Goal: Book appointment/travel/reservation

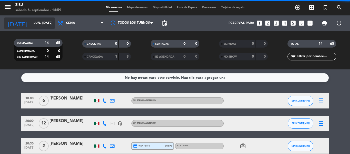
click at [51, 24] on icon "arrow_drop_down" at bounding box center [51, 23] width 6 height 6
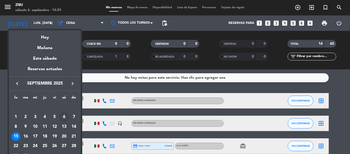
click at [64, 117] on div "6" at bounding box center [64, 116] width 9 height 9
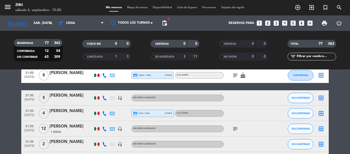
scroll to position [1112, 0]
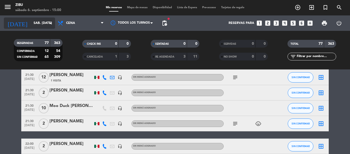
click at [51, 23] on icon "arrow_drop_down" at bounding box center [51, 23] width 6 height 6
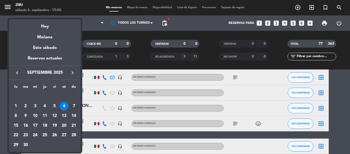
click at [74, 104] on div "7" at bounding box center [74, 106] width 9 height 9
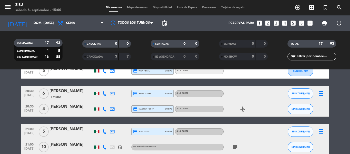
scroll to position [277, 0]
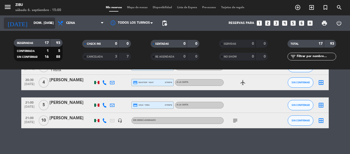
click at [51, 22] on icon "arrow_drop_down" at bounding box center [51, 23] width 6 height 6
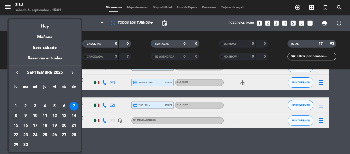
click at [14, 115] on div "8" at bounding box center [16, 115] width 9 height 9
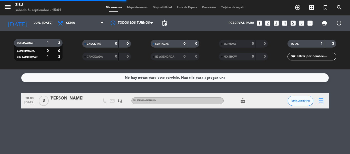
scroll to position [0, 0]
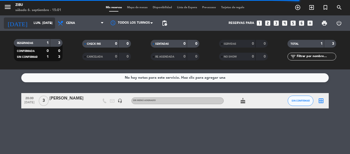
click at [50, 24] on icon "arrow_drop_down" at bounding box center [51, 23] width 6 height 6
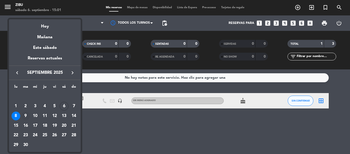
click at [26, 115] on div "9" at bounding box center [25, 115] width 9 height 9
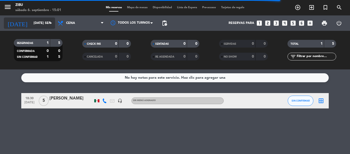
click at [52, 22] on icon "arrow_drop_down" at bounding box center [51, 23] width 6 height 6
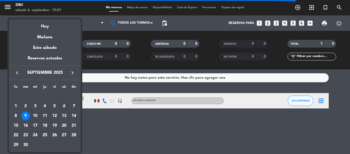
click at [34, 116] on div "10" at bounding box center [35, 115] width 9 height 9
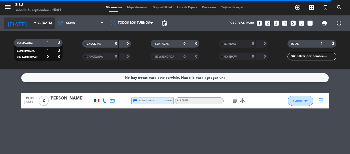
click at [51, 23] on icon "arrow_drop_down" at bounding box center [51, 23] width 6 height 6
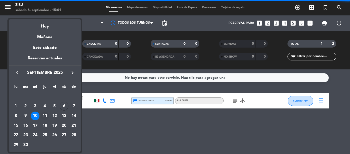
click at [45, 116] on div "11" at bounding box center [45, 115] width 9 height 9
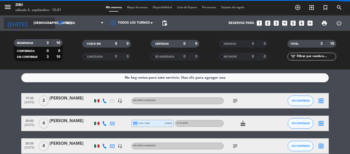
click at [51, 22] on icon "arrow_drop_down" at bounding box center [51, 23] width 6 height 6
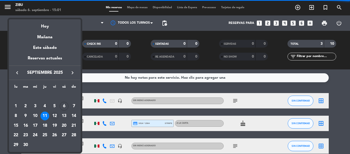
click at [55, 116] on div "12" at bounding box center [54, 115] width 9 height 9
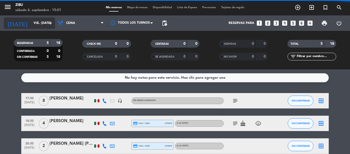
click at [51, 22] on icon "arrow_drop_down" at bounding box center [51, 23] width 6 height 6
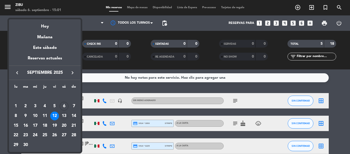
click at [62, 115] on div "13" at bounding box center [64, 115] width 9 height 9
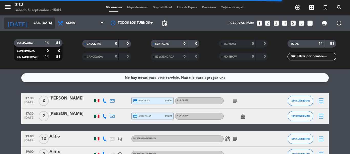
click at [51, 25] on icon "arrow_drop_down" at bounding box center [51, 23] width 6 height 6
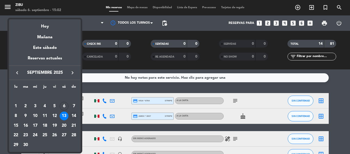
click at [75, 117] on div "14" at bounding box center [74, 115] width 9 height 9
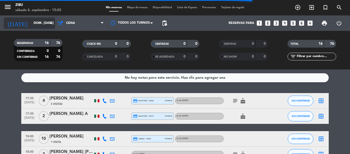
click at [52, 22] on icon "arrow_drop_down" at bounding box center [51, 23] width 6 height 6
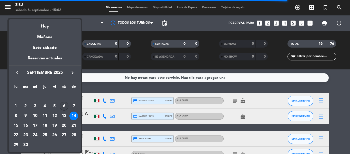
click at [63, 108] on div "6" at bounding box center [64, 106] width 9 height 9
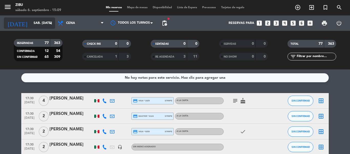
click at [34, 21] on input "sáb. [DATE]" at bounding box center [52, 23] width 43 height 9
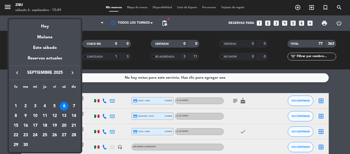
click at [63, 115] on div "13" at bounding box center [64, 115] width 9 height 9
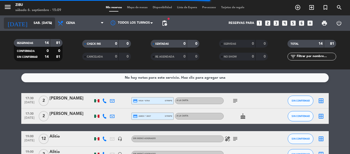
click at [44, 23] on input "sáb. [DATE]" at bounding box center [52, 23] width 43 height 9
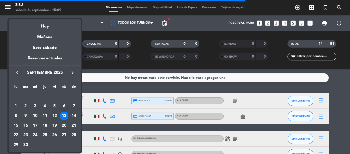
click at [53, 116] on div "12" at bounding box center [54, 115] width 9 height 9
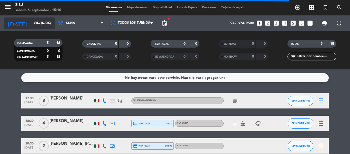
click at [50, 19] on input "vie. [DATE]" at bounding box center [52, 23] width 43 height 9
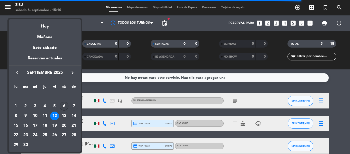
click at [61, 105] on div "6" at bounding box center [64, 106] width 9 height 9
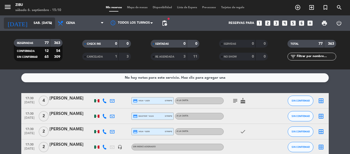
click at [48, 27] on input "sáb. [DATE]" at bounding box center [52, 23] width 43 height 9
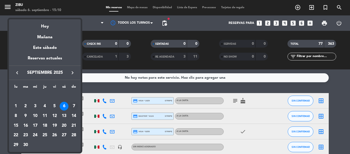
click at [71, 105] on div "7" at bounding box center [74, 106] width 9 height 9
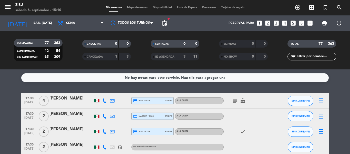
type input "dom. [DATE]"
